Goal: Find specific page/section: Find specific page/section

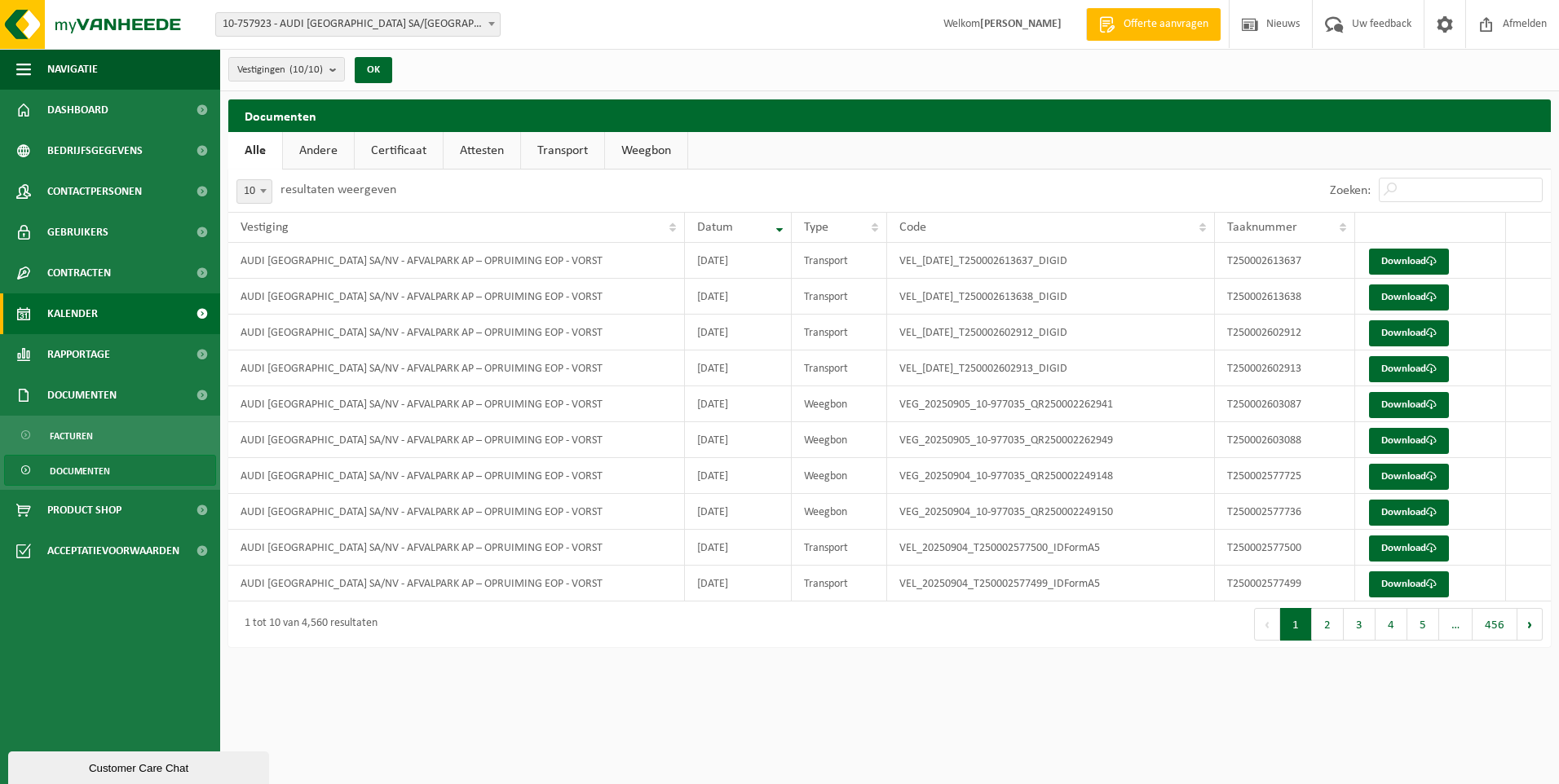
click at [95, 319] on span "Kalender" at bounding box center [73, 313] width 51 height 41
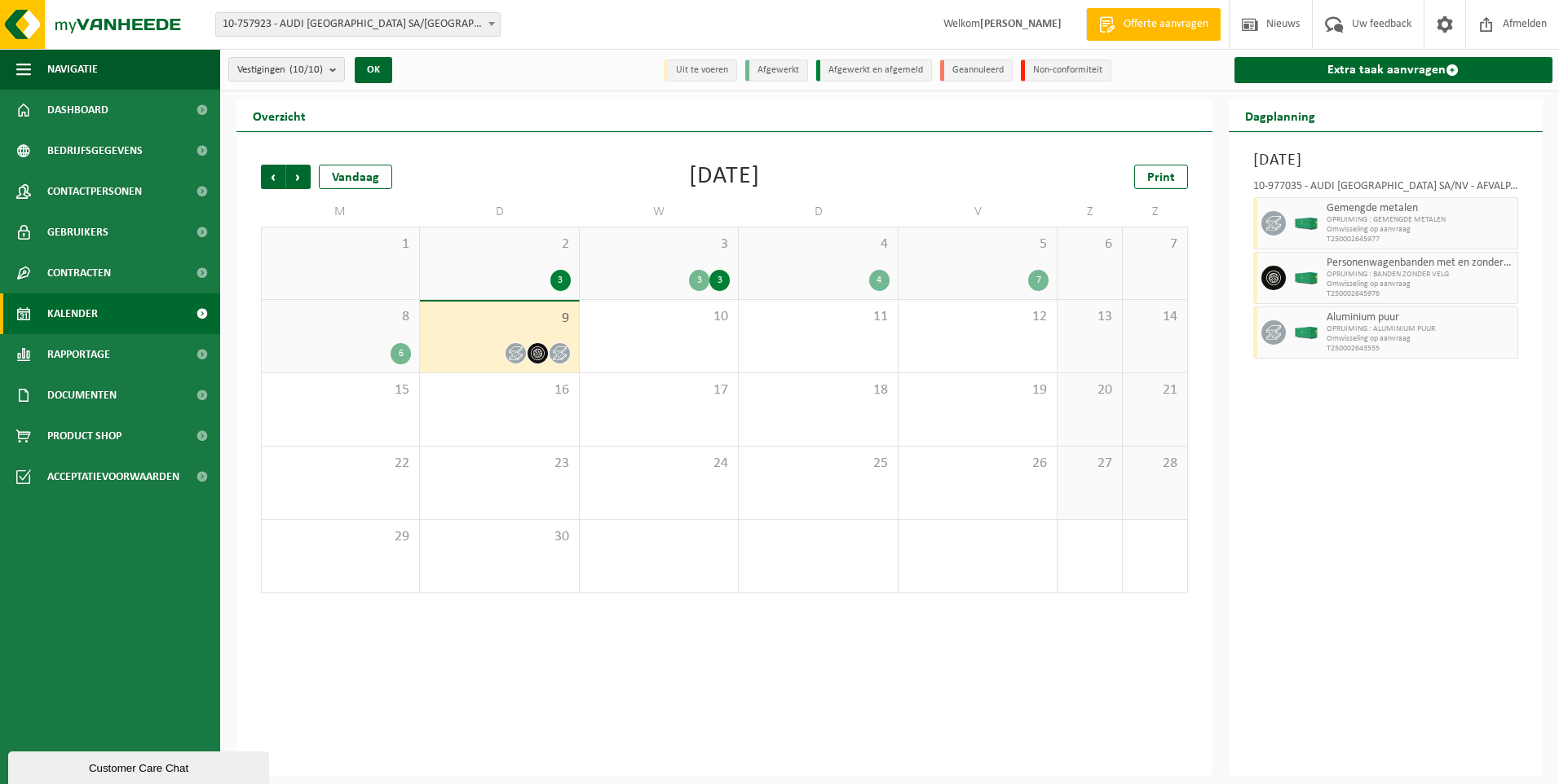
click at [746, 260] on div "4 4" at bounding box center [818, 263] width 158 height 72
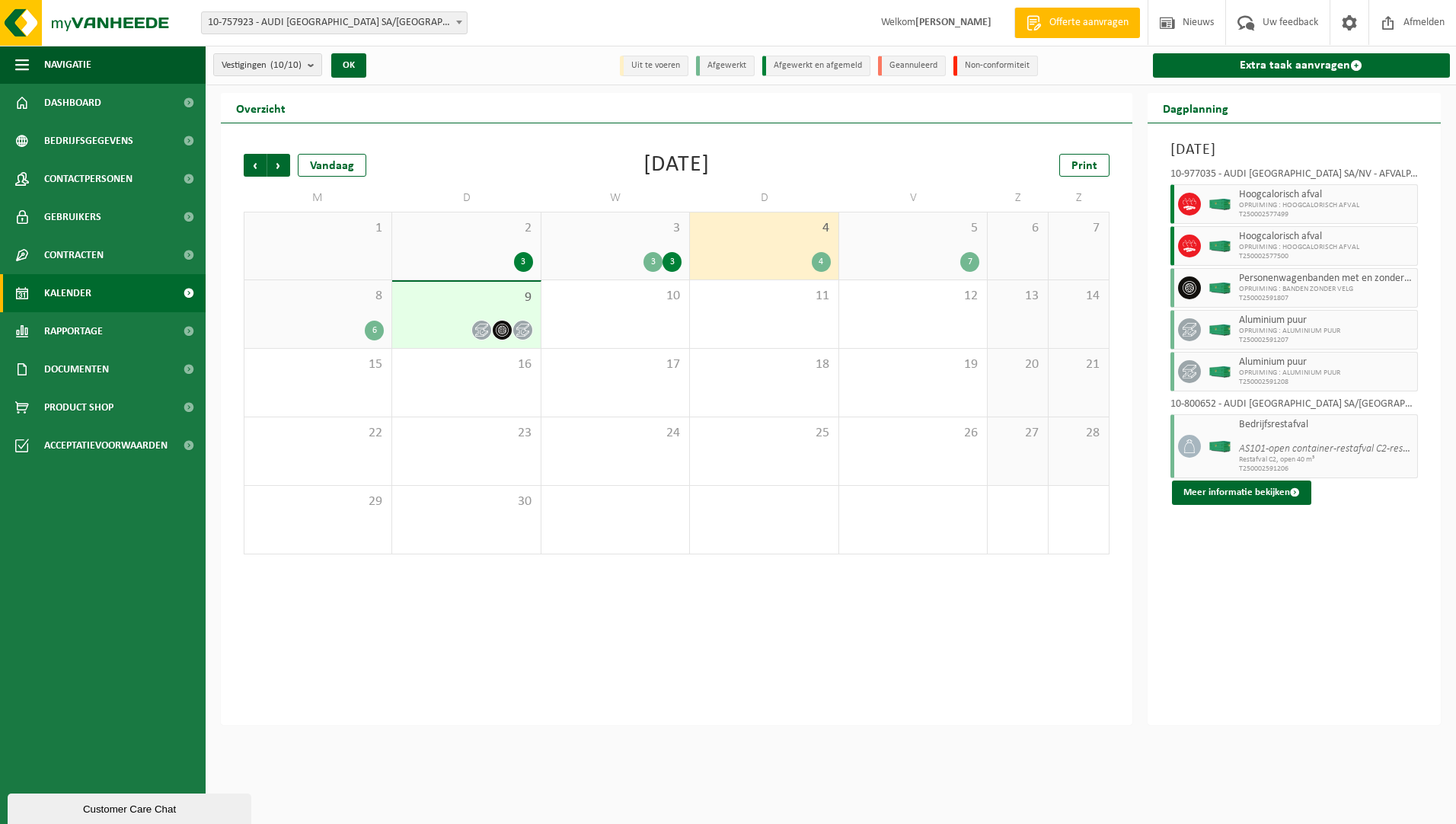
click at [327, 317] on div "8 6" at bounding box center [318, 314] width 147 height 68
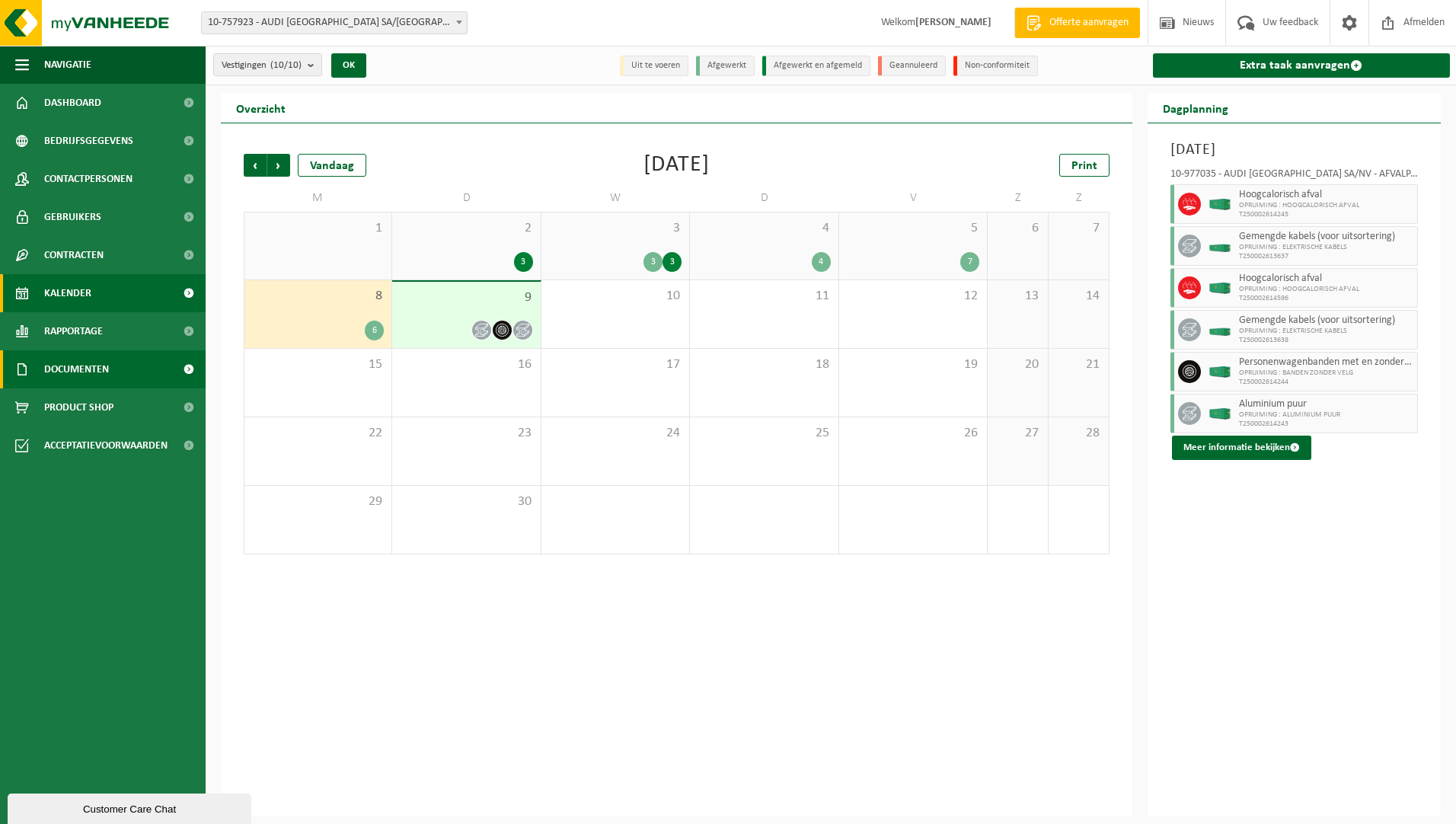
click at [53, 351] on span "Documenten" at bounding box center [76, 370] width 65 height 38
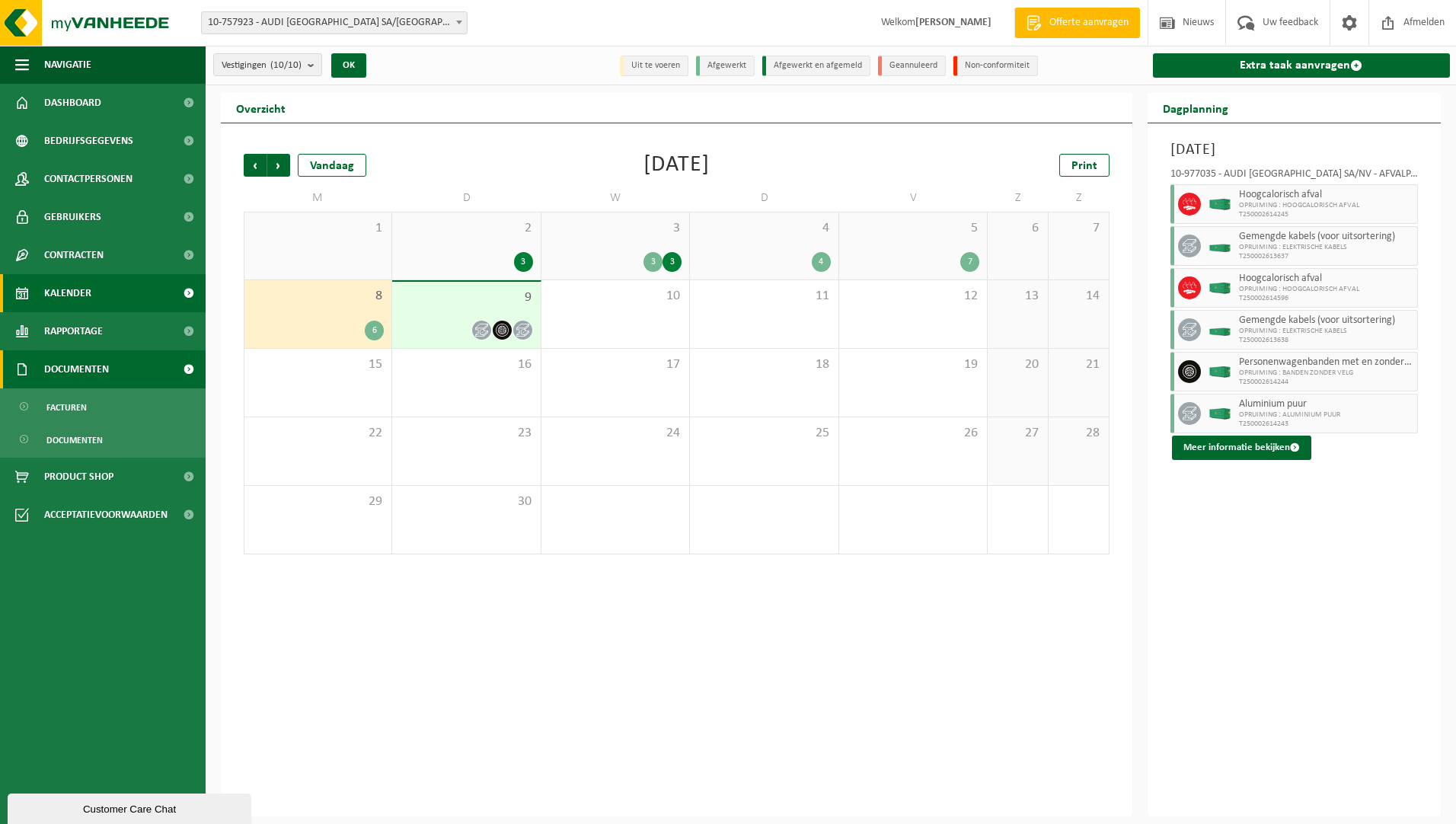
click at [55, 359] on span "Documenten" at bounding box center [76, 370] width 65 height 38
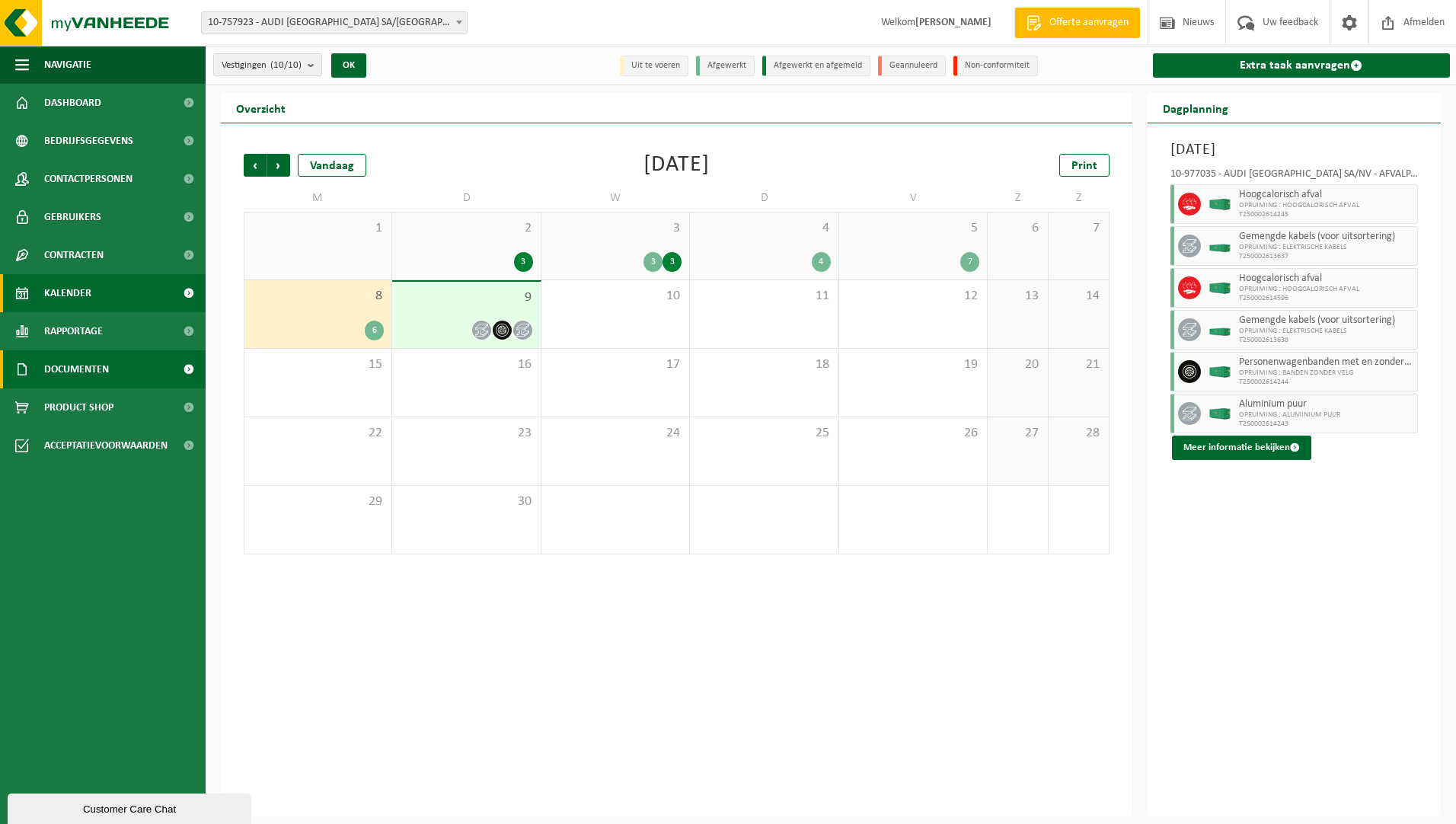
click at [55, 359] on span "Documenten" at bounding box center [76, 370] width 65 height 38
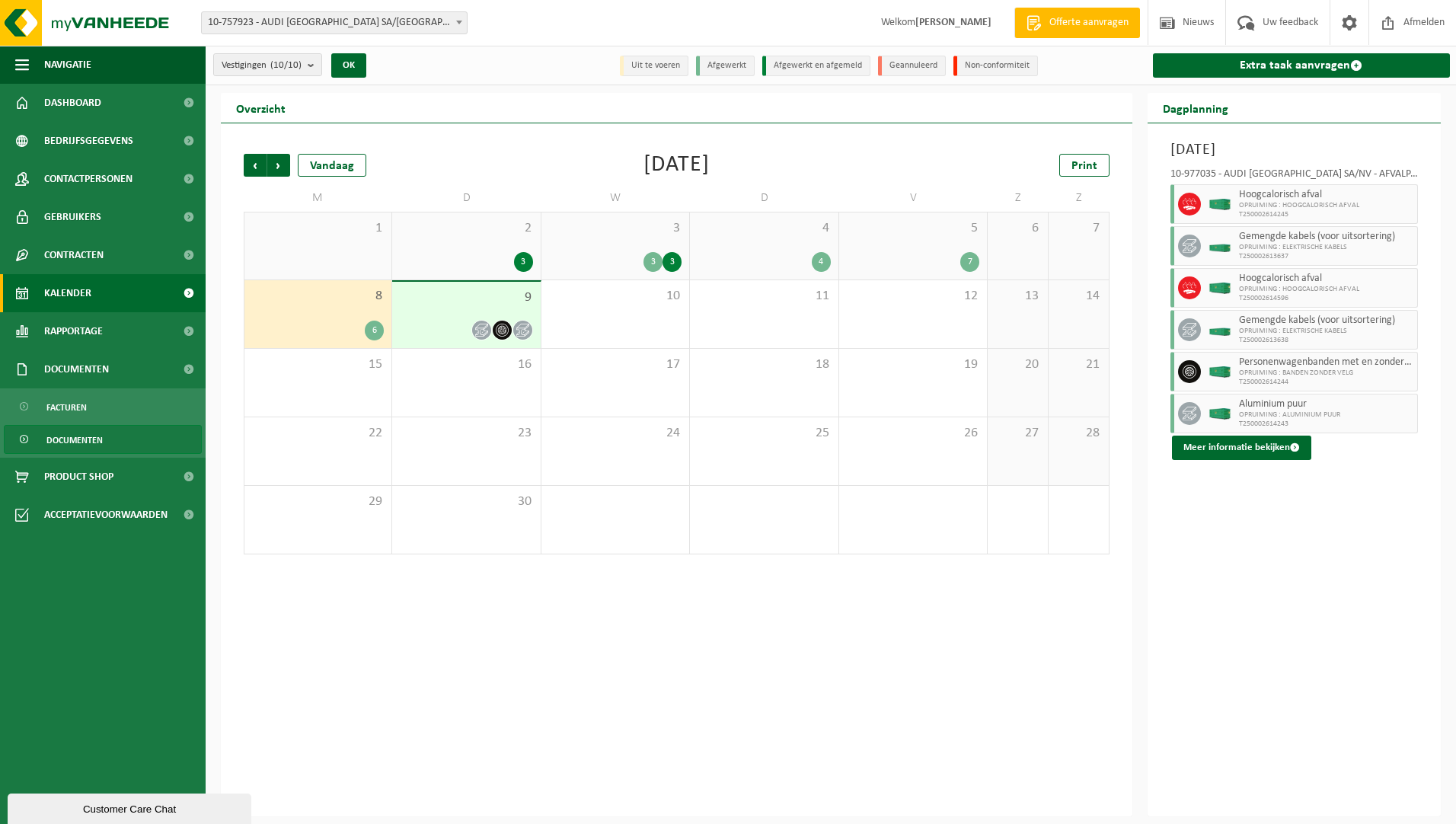
click at [63, 426] on span "Documenten" at bounding box center [75, 440] width 56 height 29
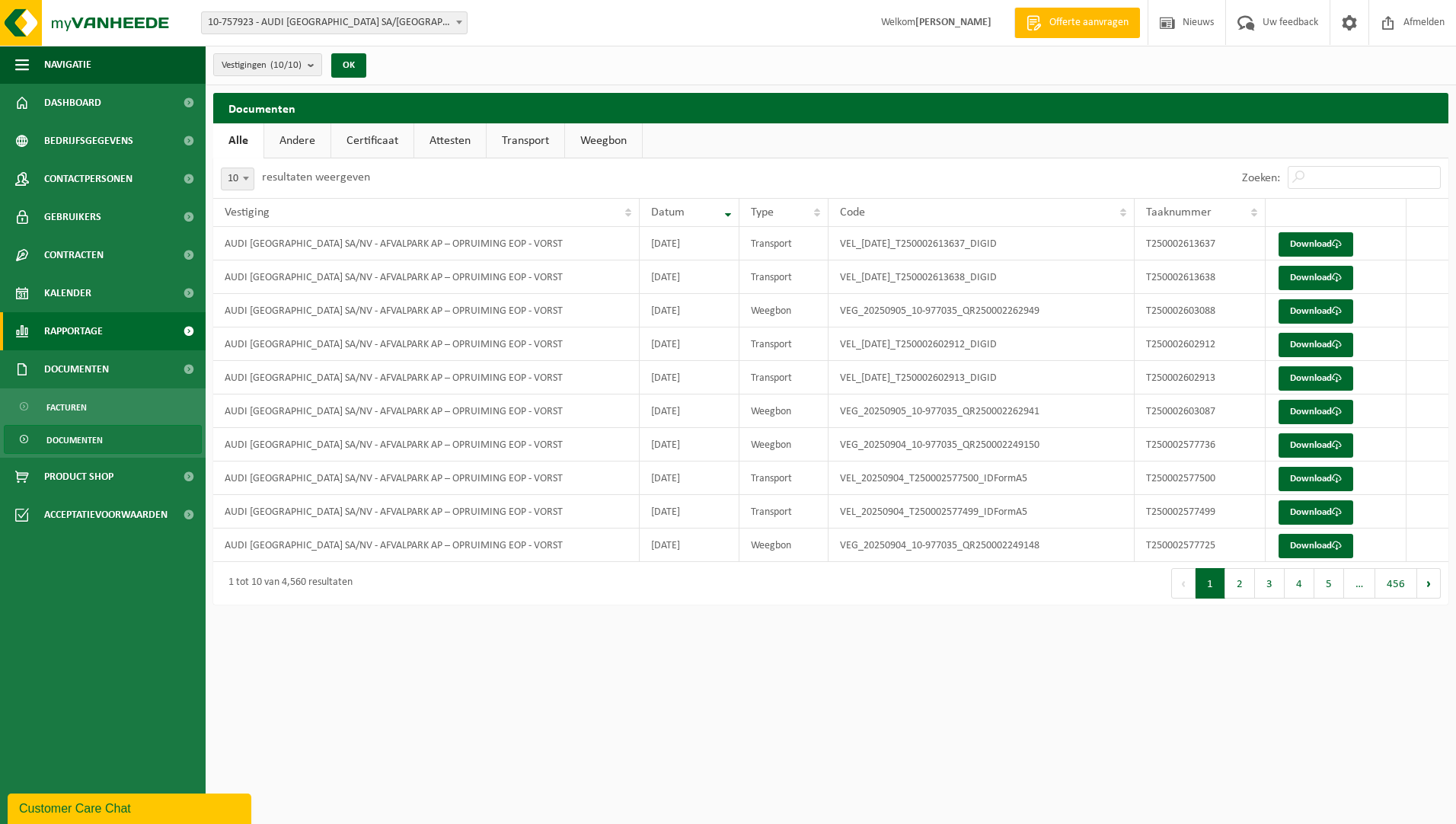
click at [87, 328] on span "Rapportage" at bounding box center [73, 331] width 59 height 38
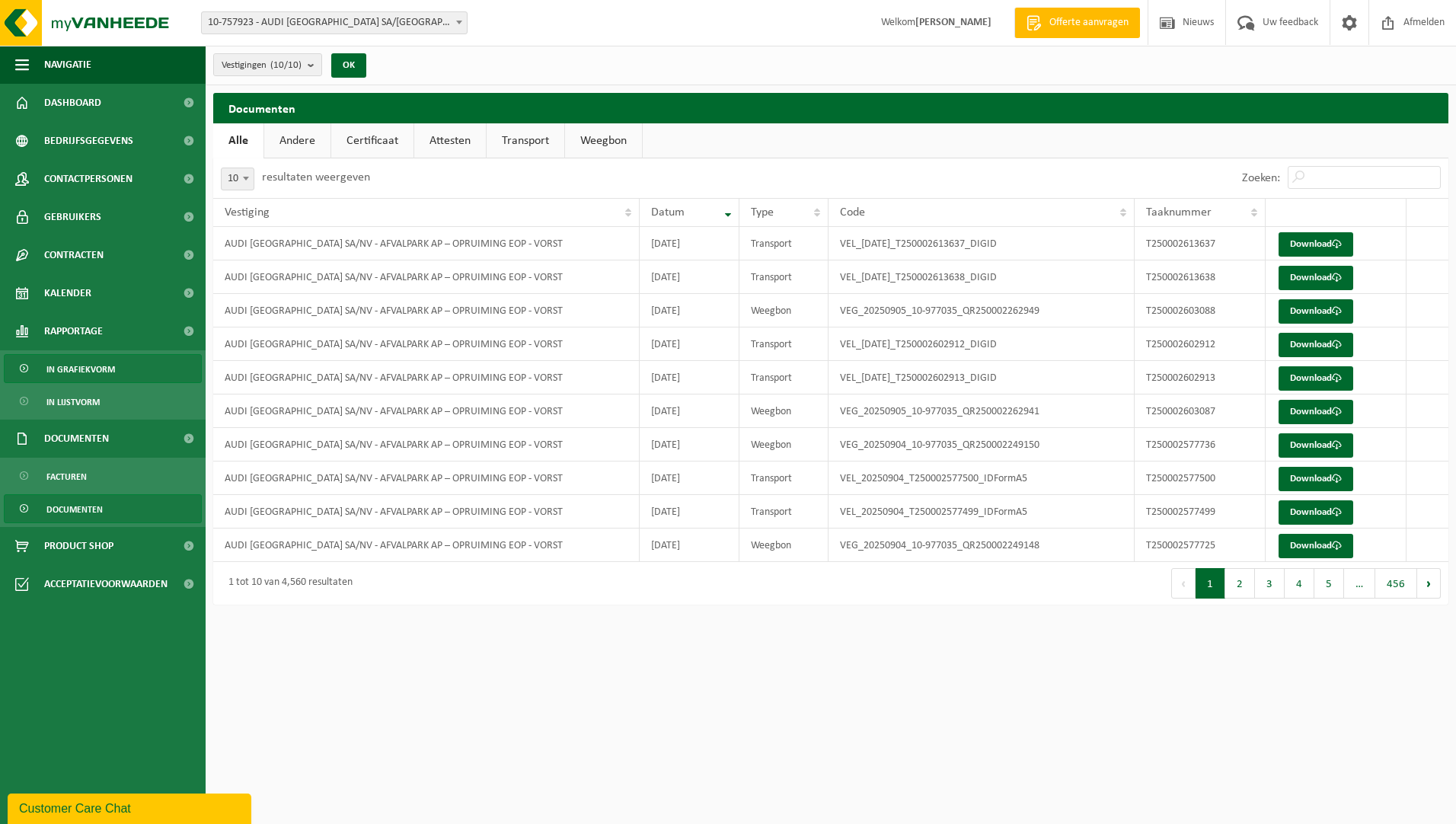
click at [77, 364] on span "In grafiekvorm" at bounding box center [81, 370] width 69 height 29
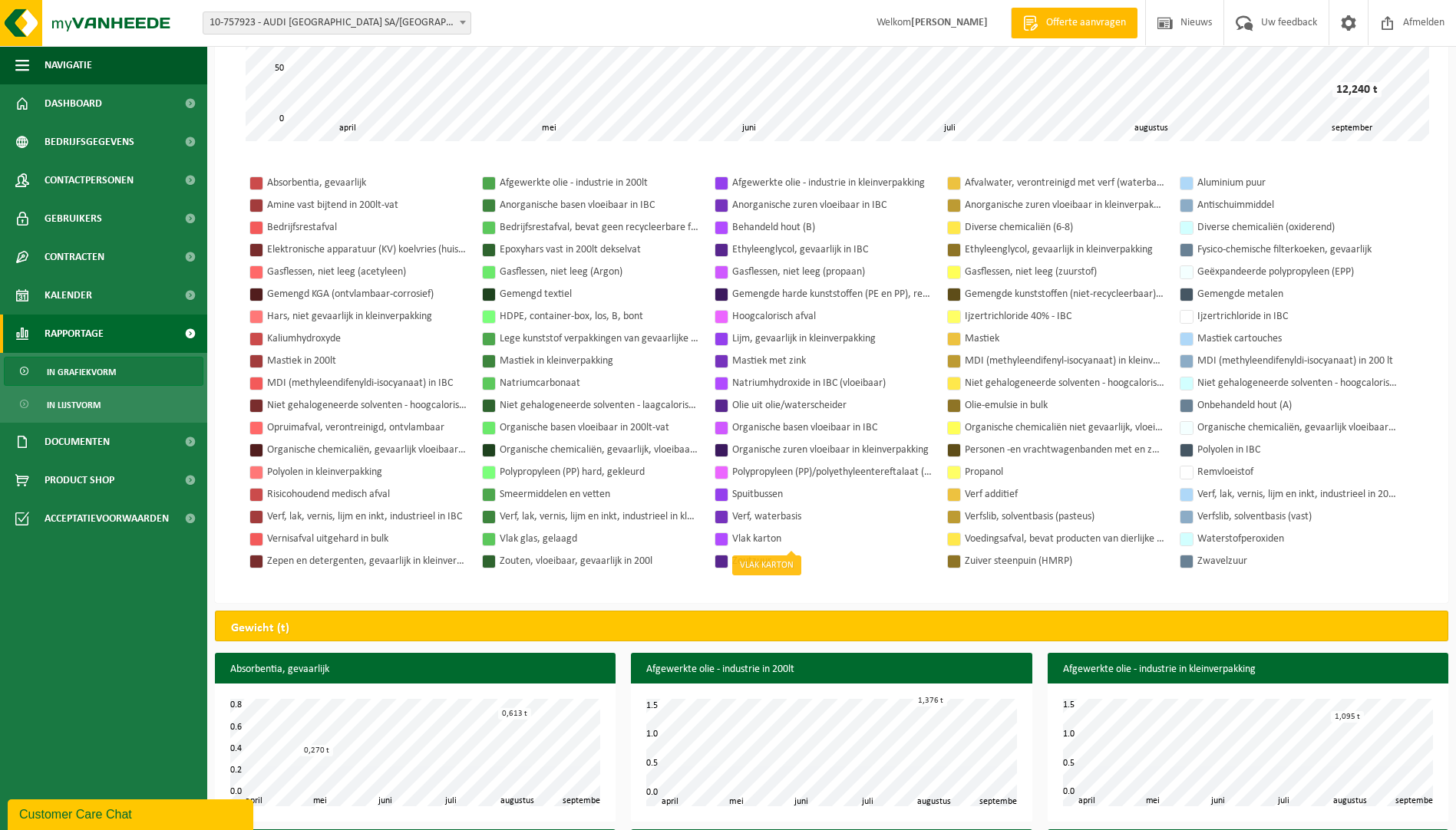
scroll to position [153, 0]
